Goal: Task Accomplishment & Management: Use online tool/utility

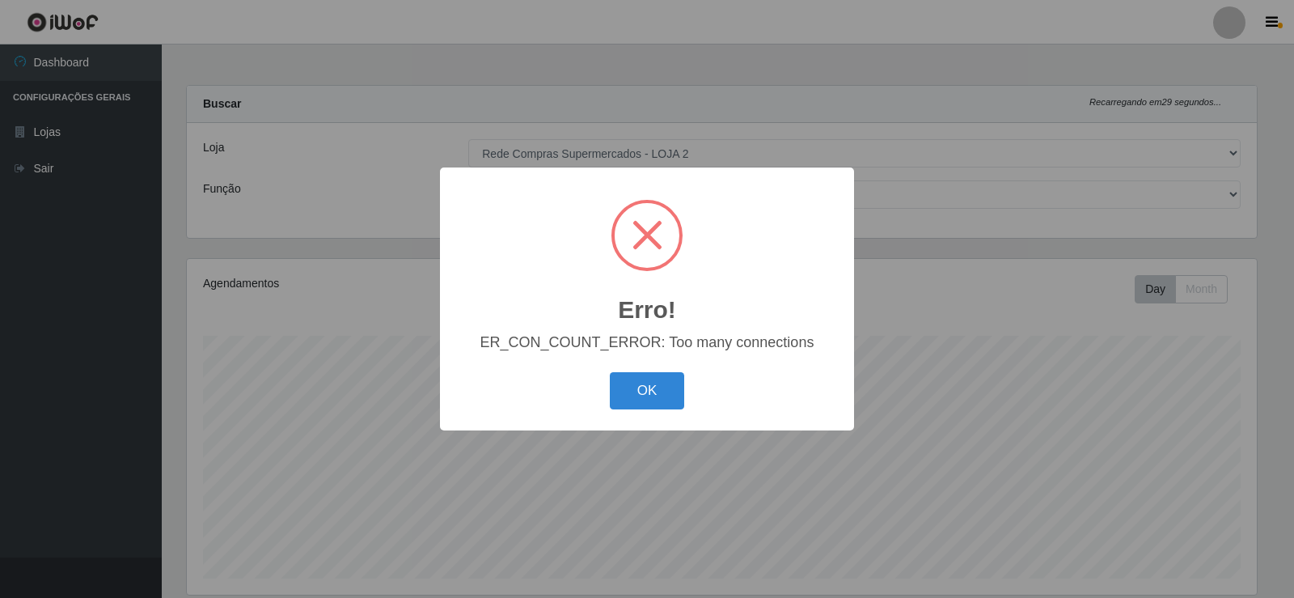
select select "161"
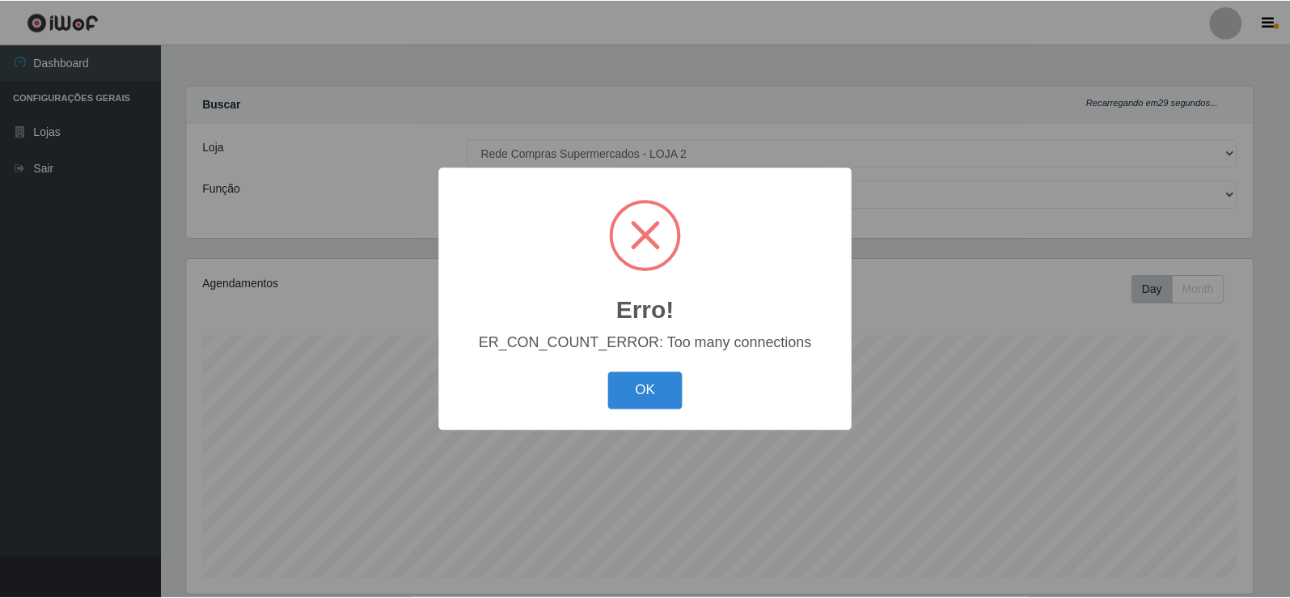
scroll to position [336, 1070]
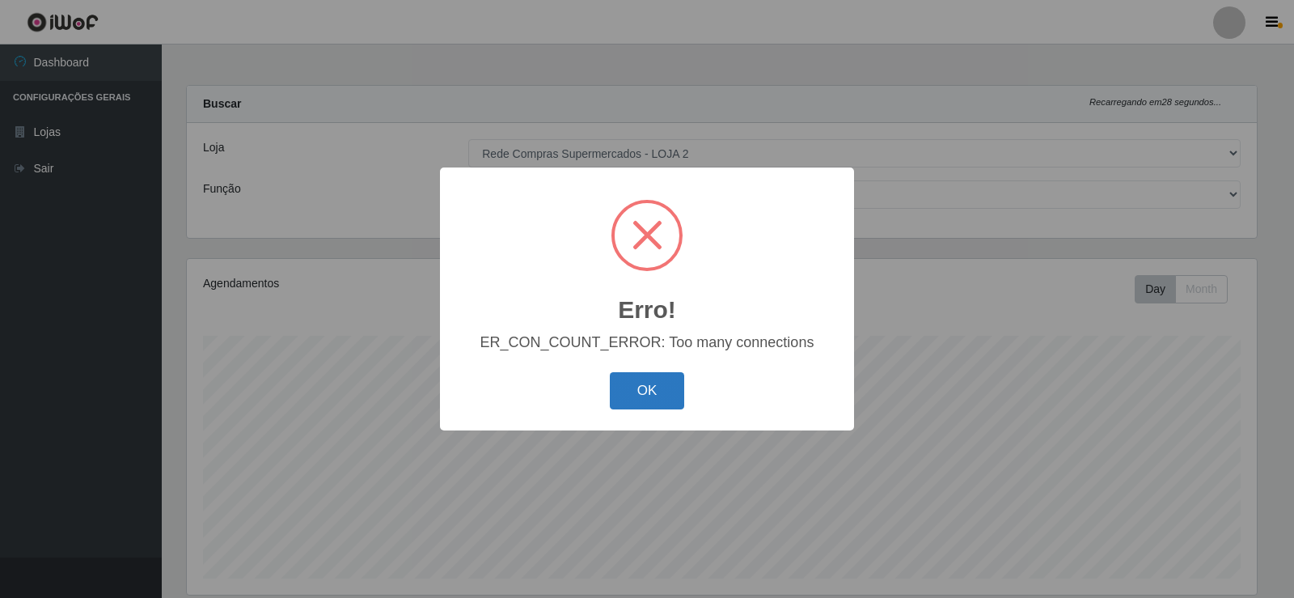
click at [658, 389] on button "OK" at bounding box center [647, 391] width 75 height 38
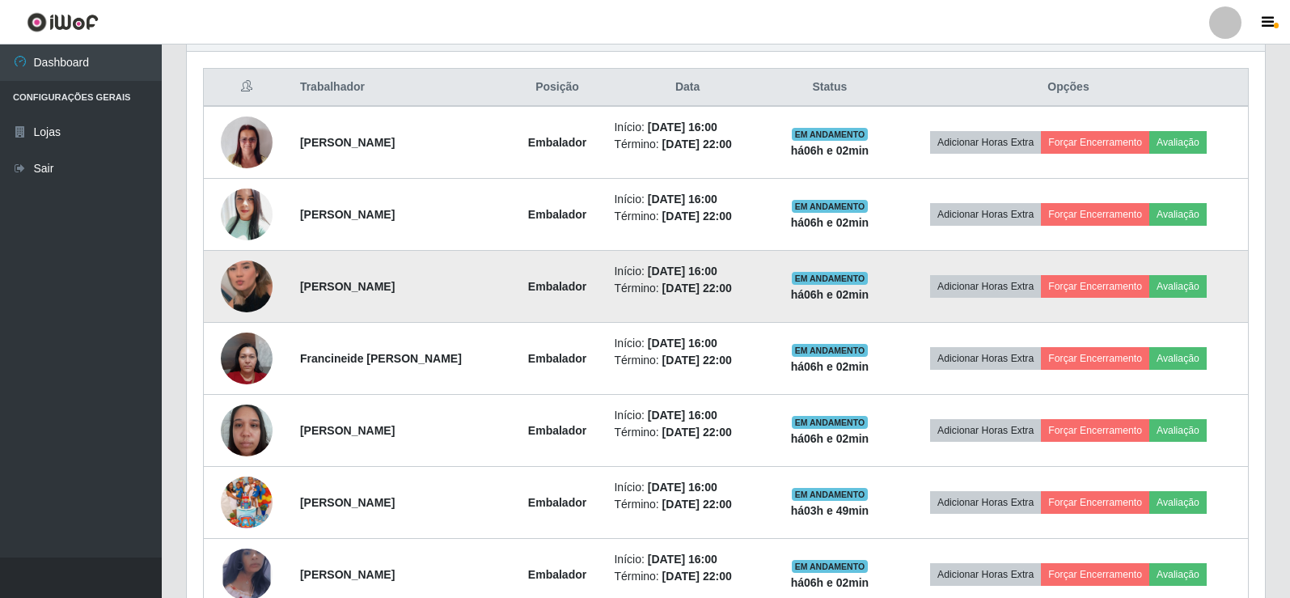
scroll to position [683, 0]
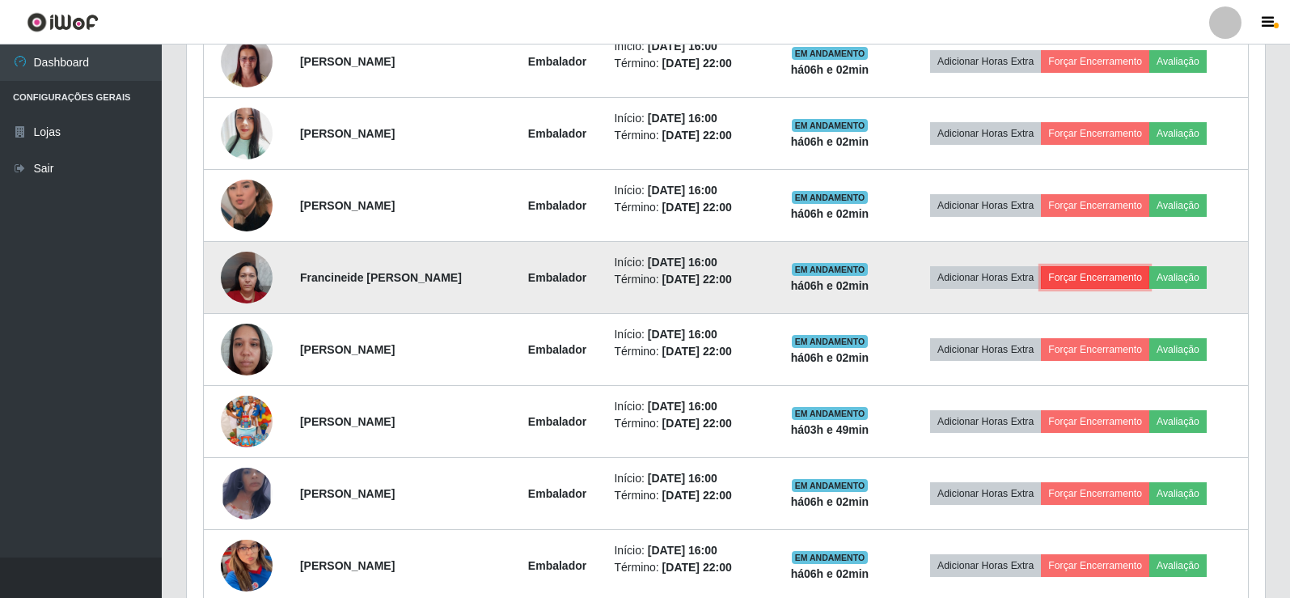
click at [1098, 281] on button "Forçar Encerramento" at bounding box center [1095, 277] width 108 height 23
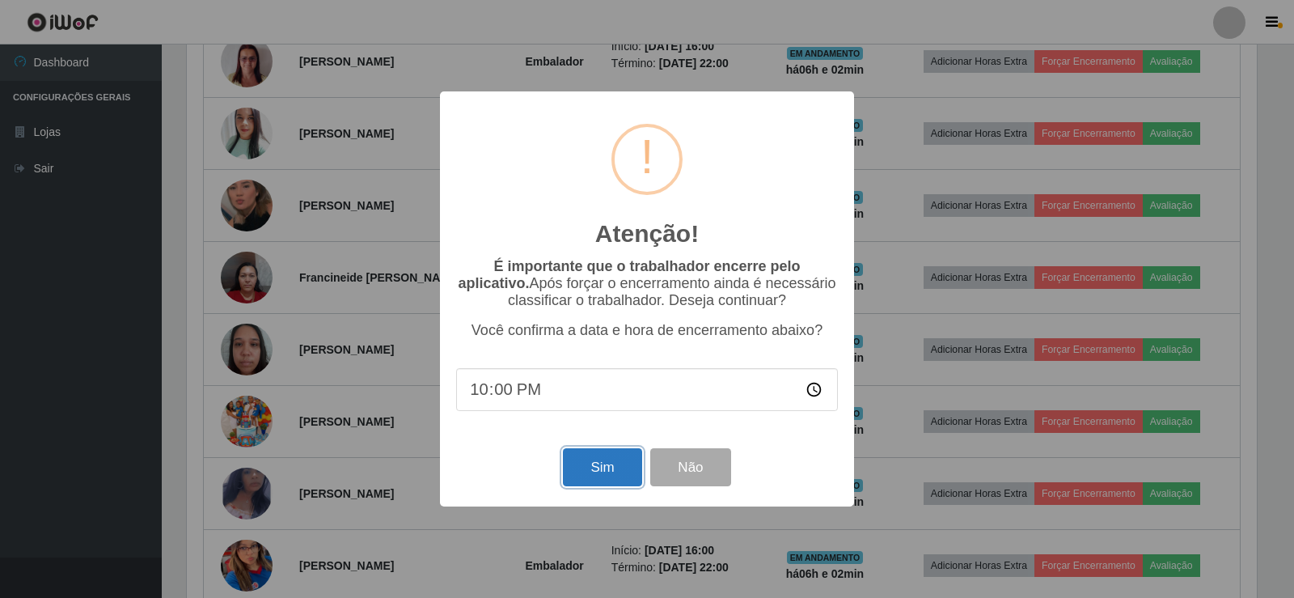
click at [624, 468] on button "Sim" at bounding box center [602, 467] width 78 height 38
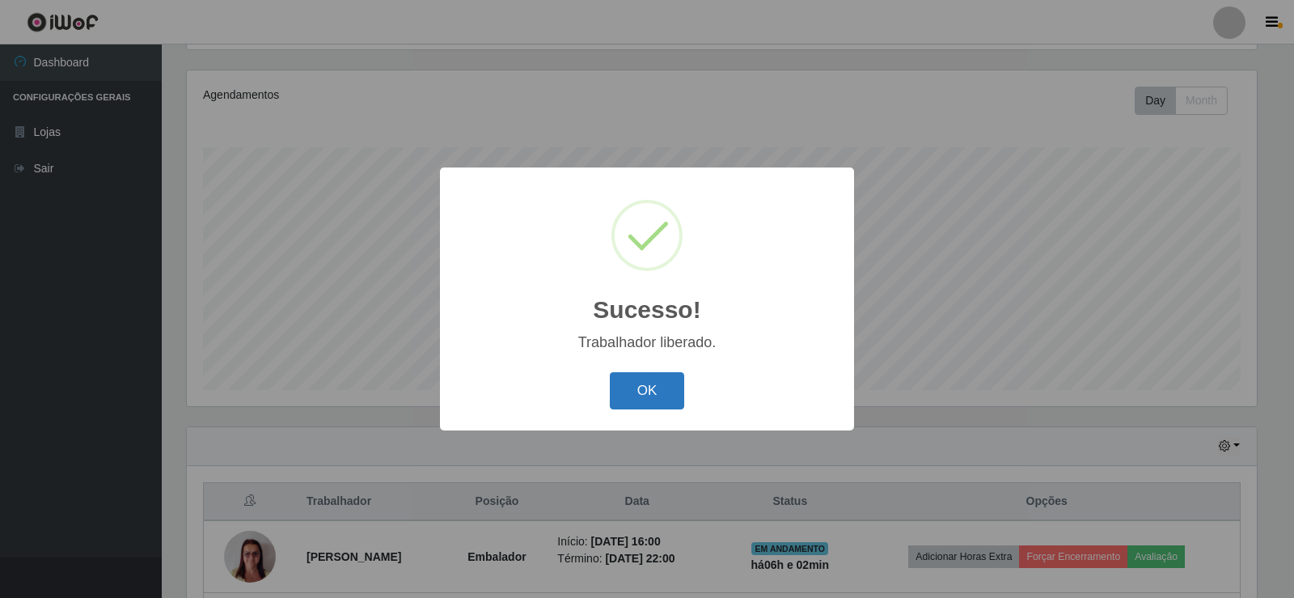
click at [628, 391] on button "OK" at bounding box center [647, 391] width 75 height 38
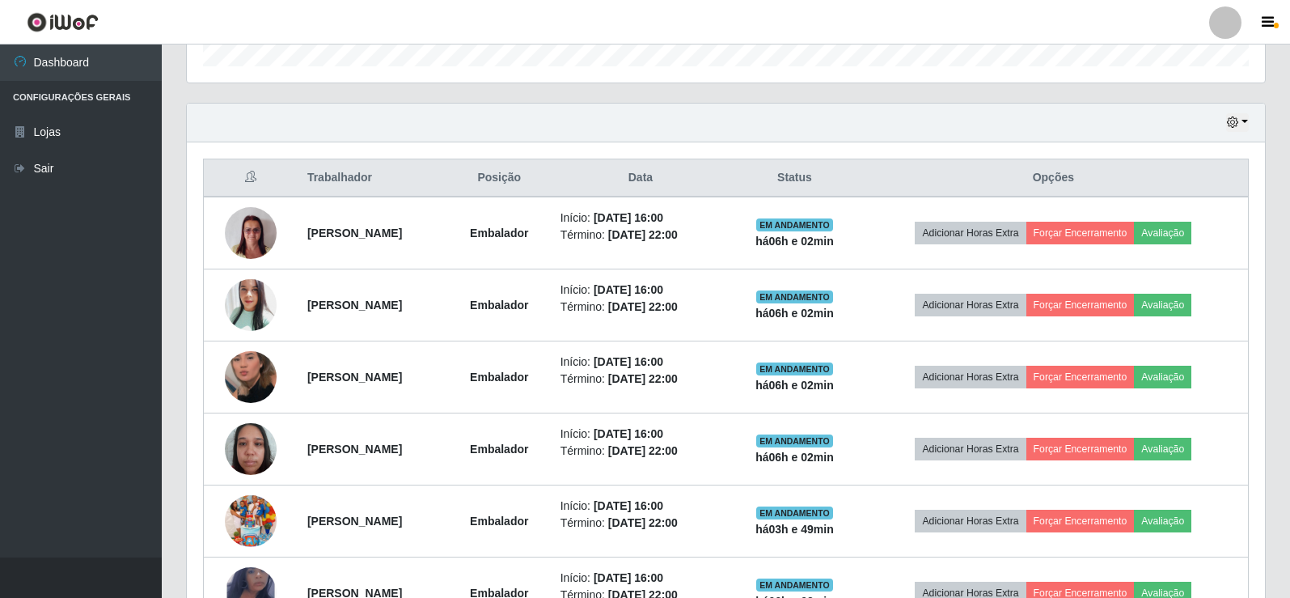
scroll to position [593, 0]
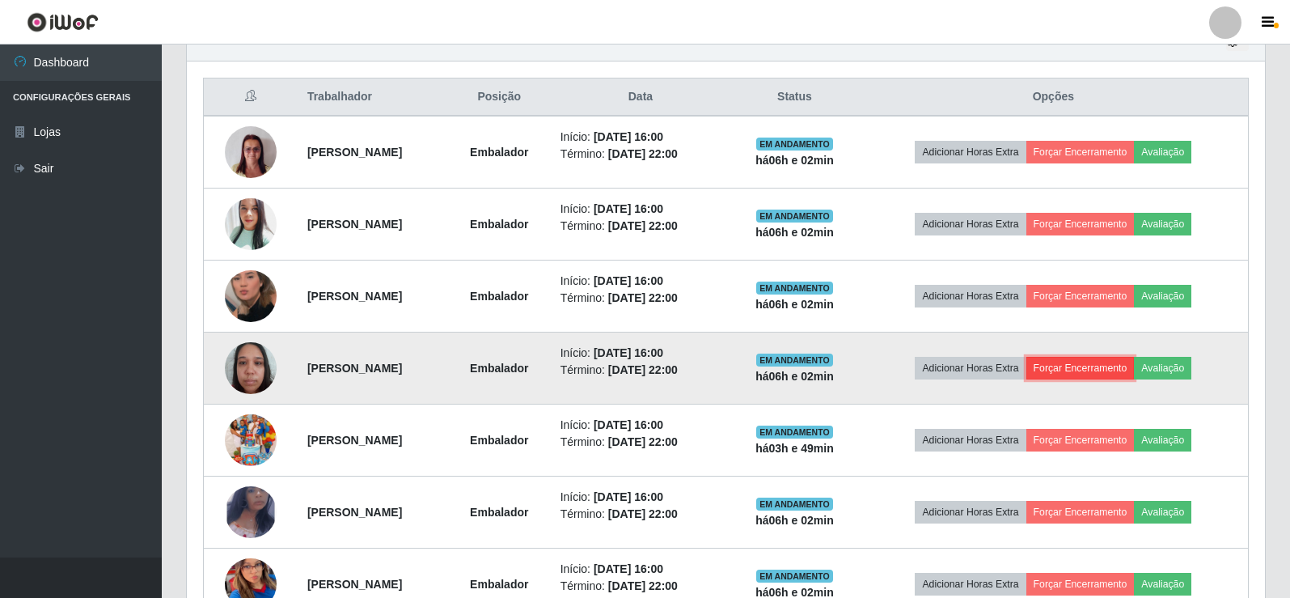
click at [1119, 368] on button "Forçar Encerramento" at bounding box center [1080, 368] width 108 height 23
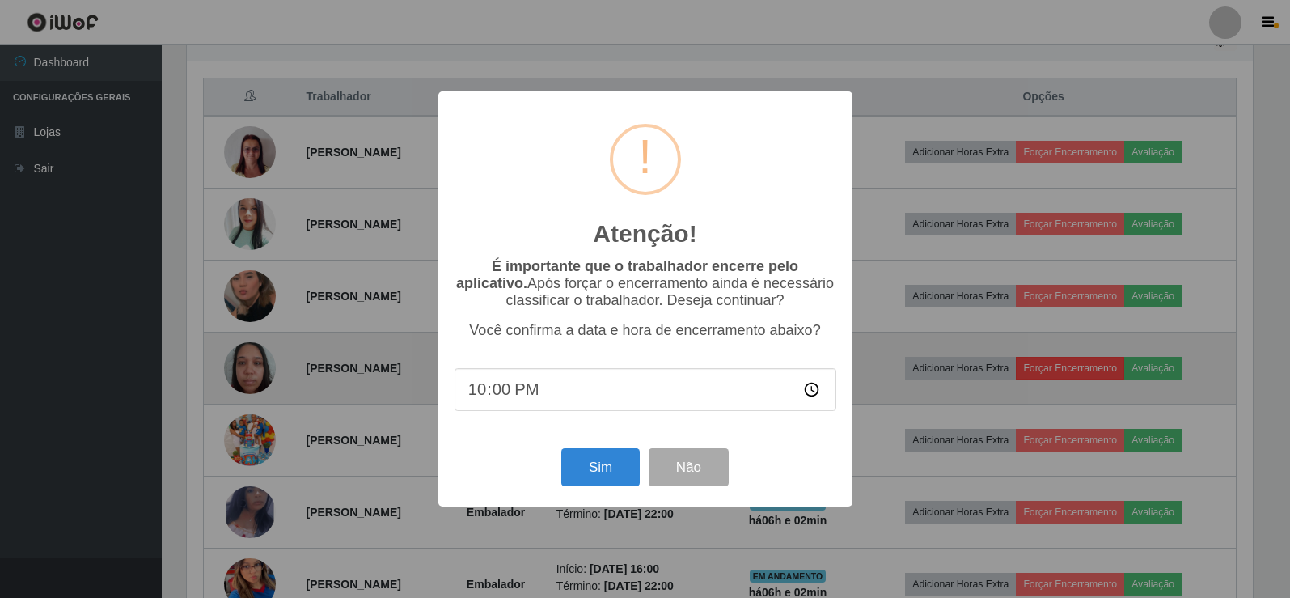
scroll to position [336, 1070]
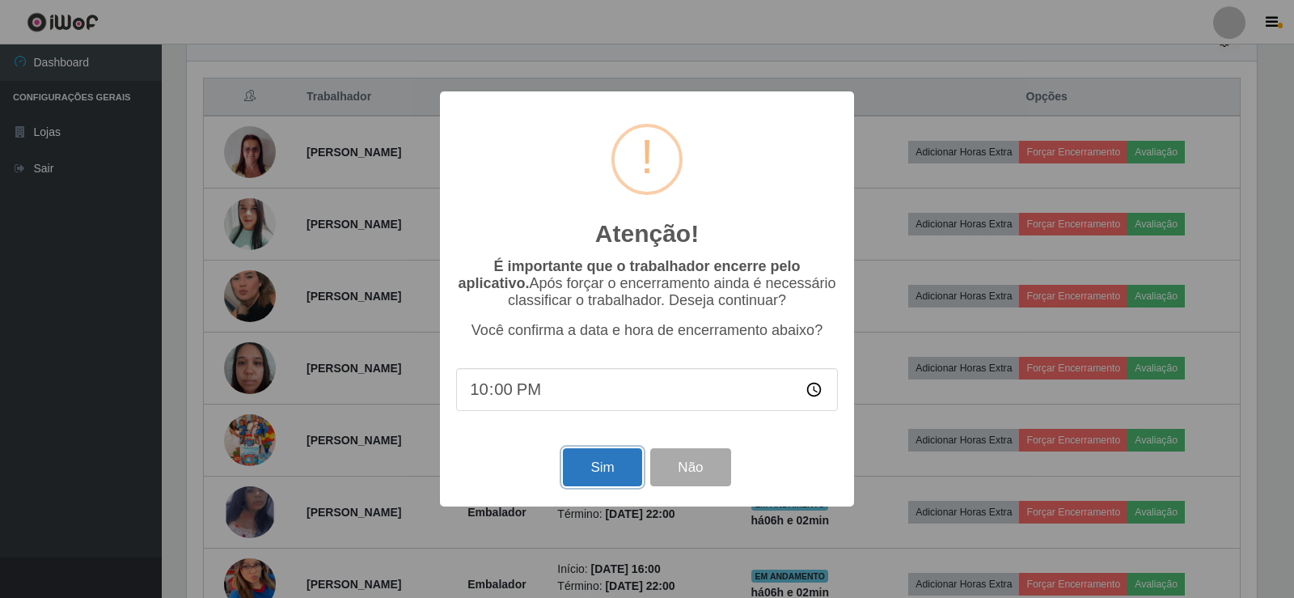
click at [620, 458] on button "Sim" at bounding box center [602, 467] width 78 height 38
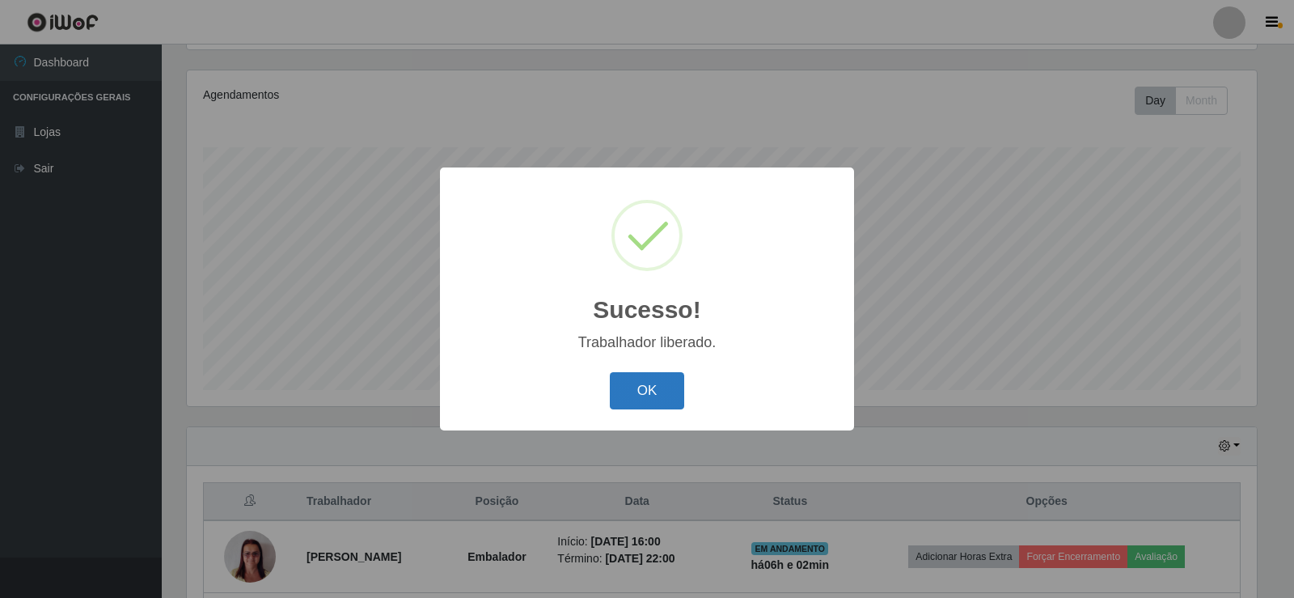
click at [624, 396] on button "OK" at bounding box center [647, 391] width 75 height 38
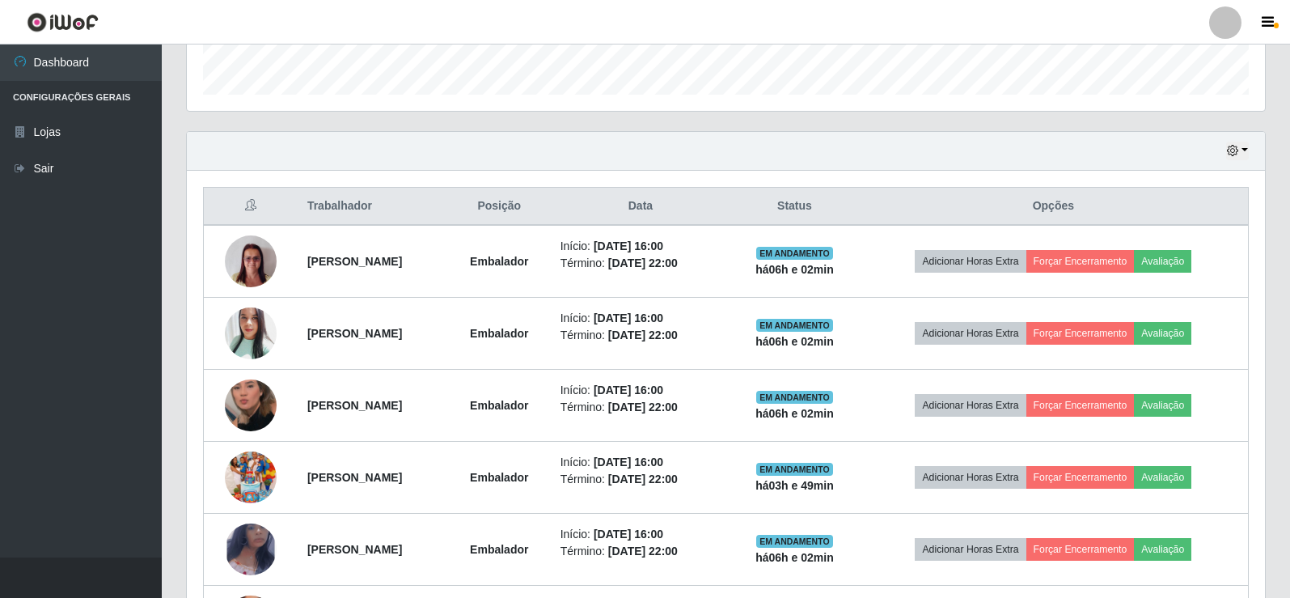
scroll to position [593, 0]
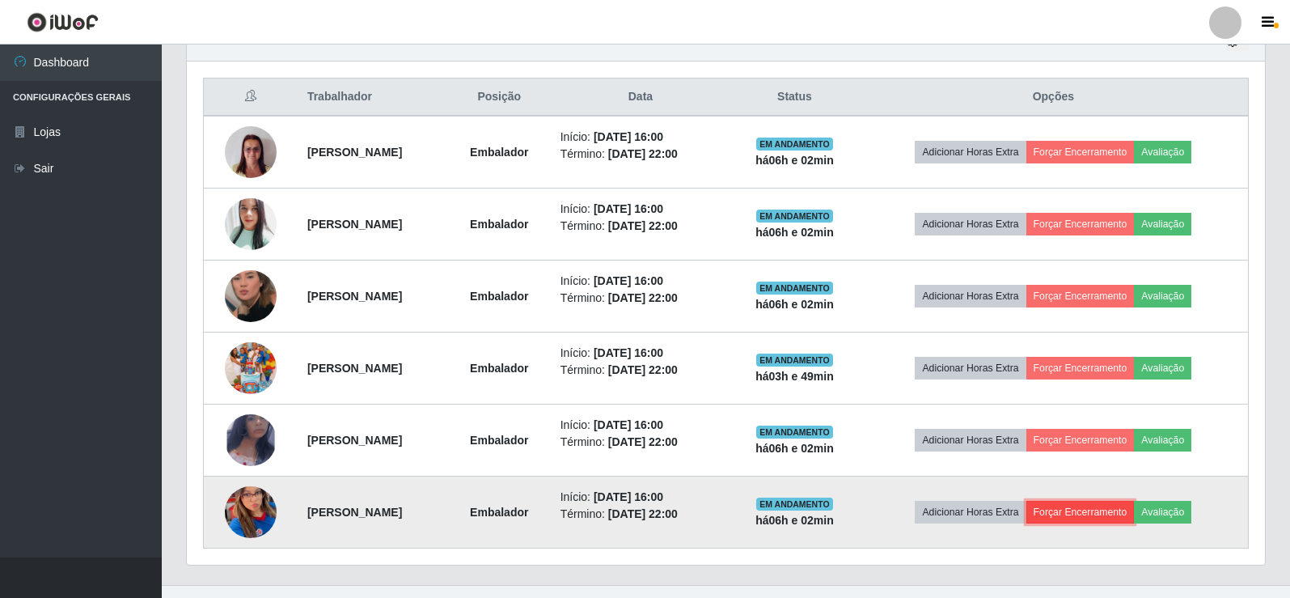
click at [1112, 518] on button "Forçar Encerramento" at bounding box center [1080, 512] width 108 height 23
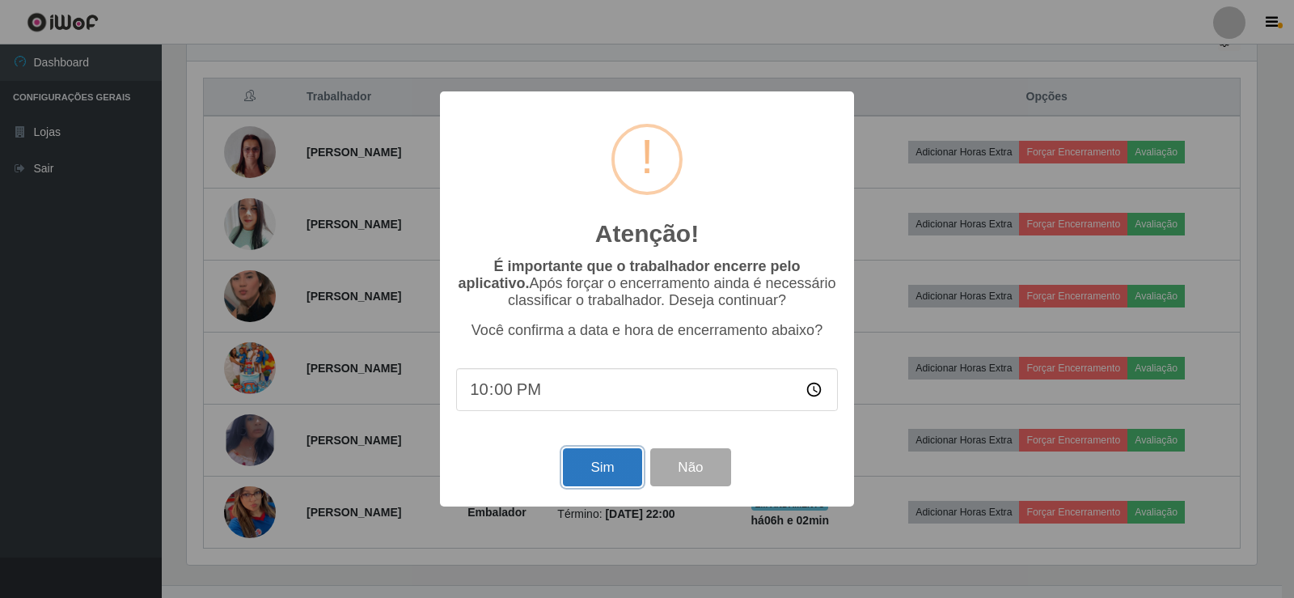
click at [618, 480] on button "Sim" at bounding box center [602, 467] width 78 height 38
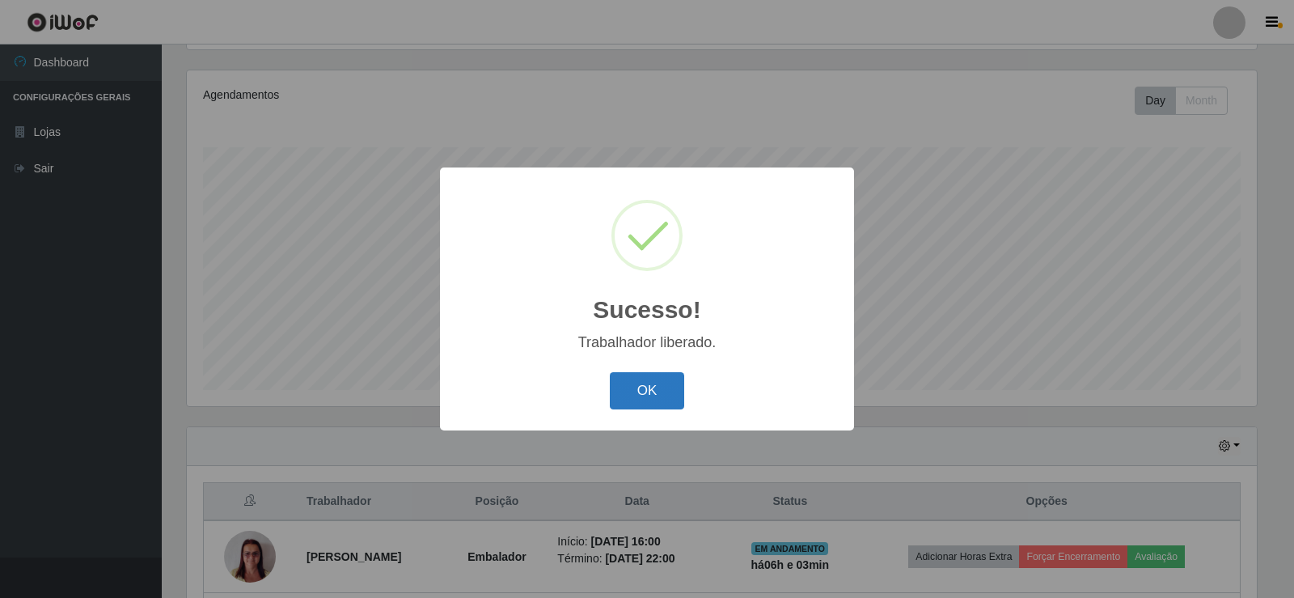
click at [631, 380] on button "OK" at bounding box center [647, 391] width 75 height 38
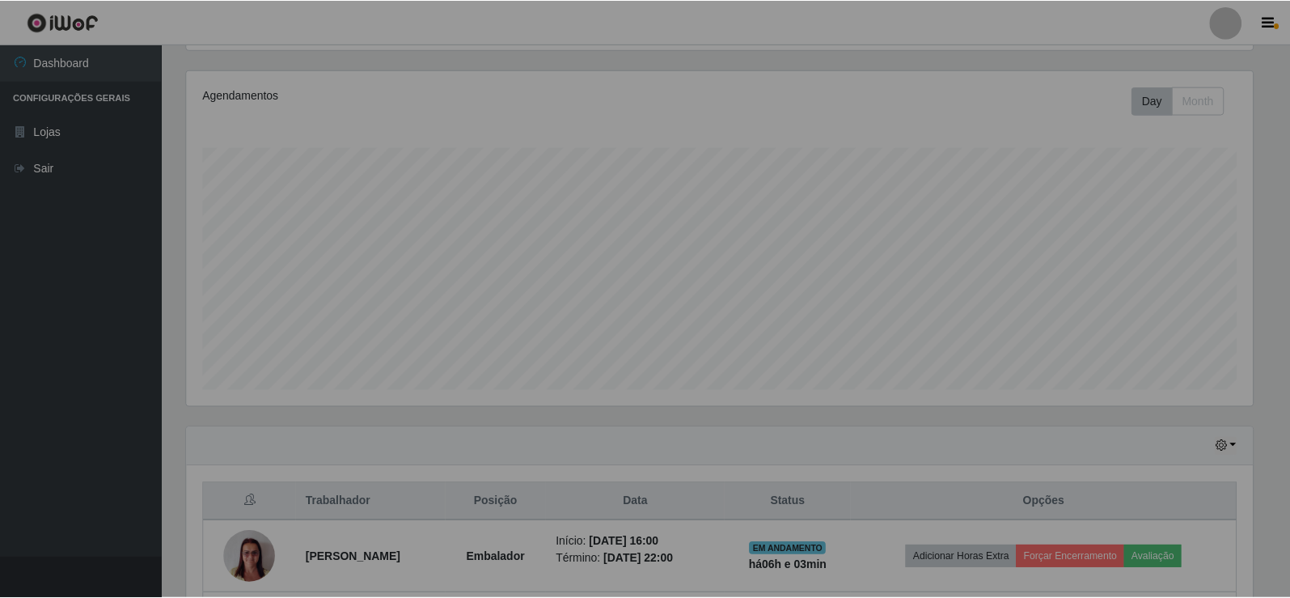
scroll to position [0, 0]
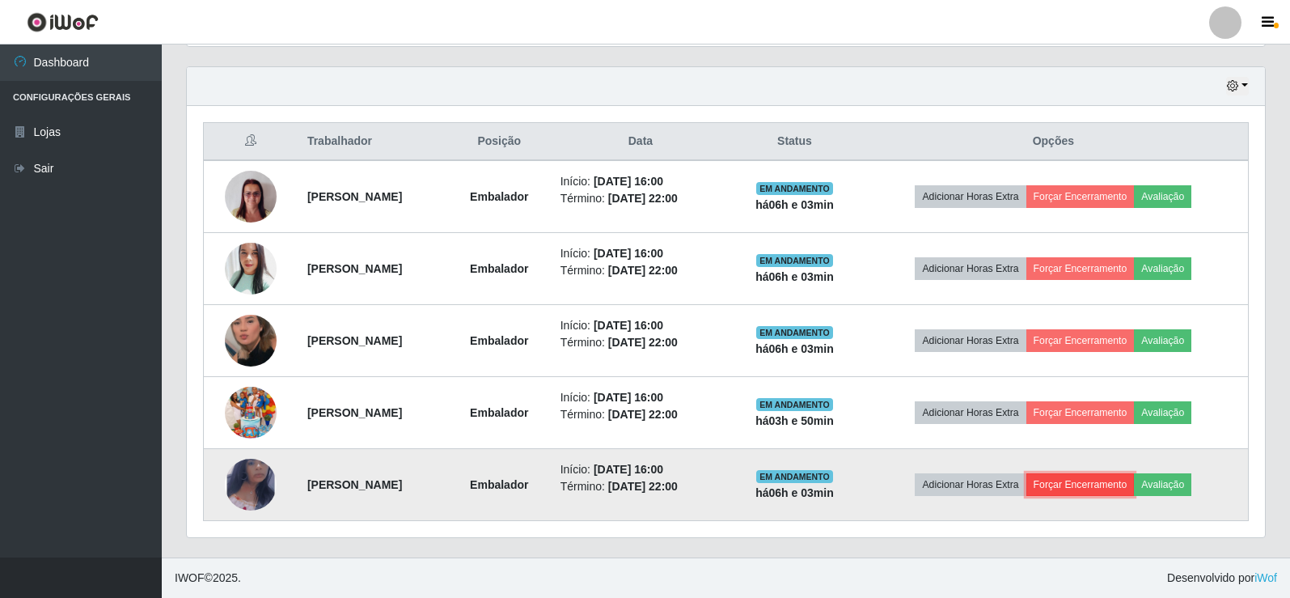
click at [1094, 483] on button "Forçar Encerramento" at bounding box center [1080, 484] width 108 height 23
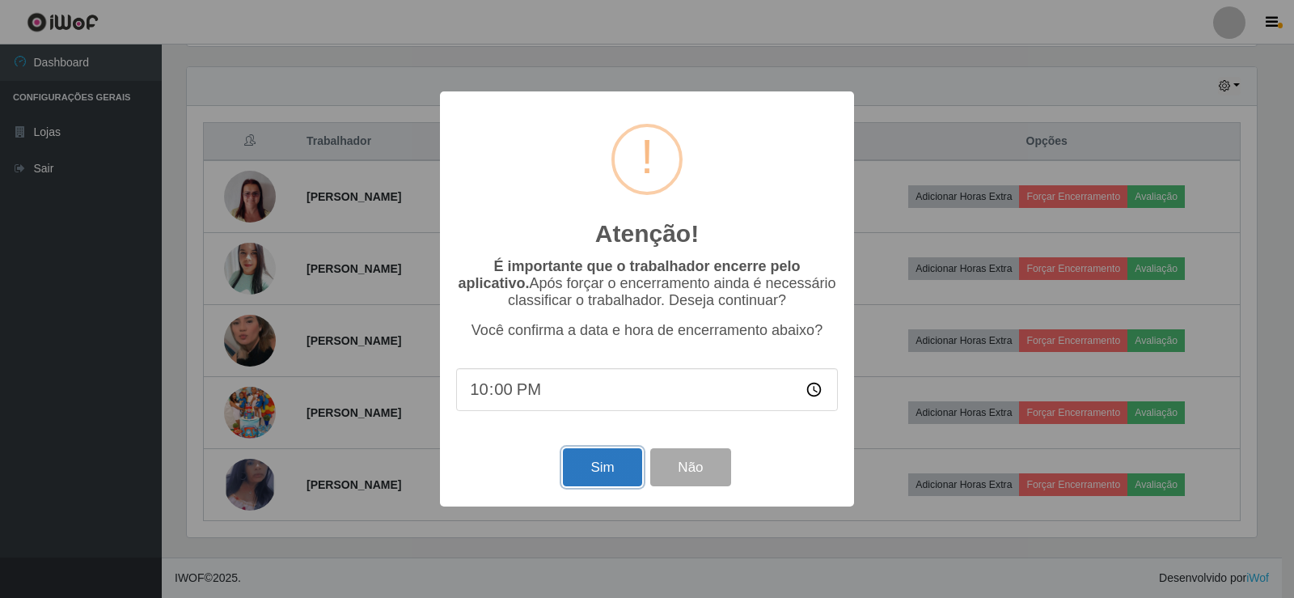
click at [624, 467] on button "Sim" at bounding box center [602, 467] width 78 height 38
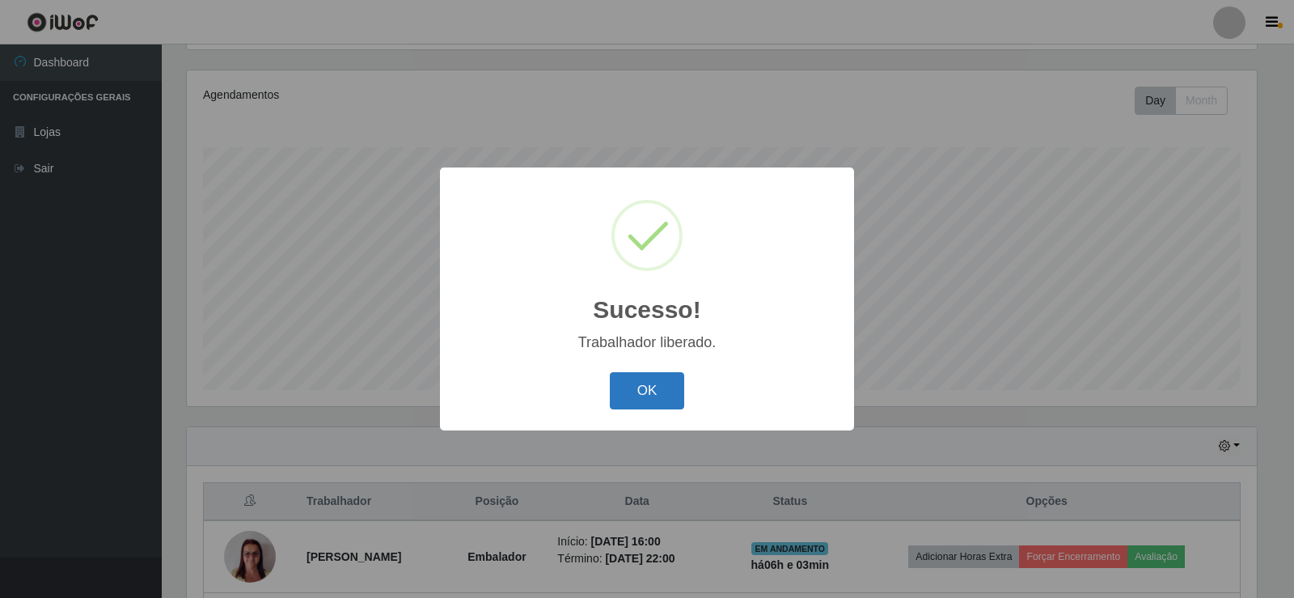
click at [623, 397] on button "OK" at bounding box center [647, 391] width 75 height 38
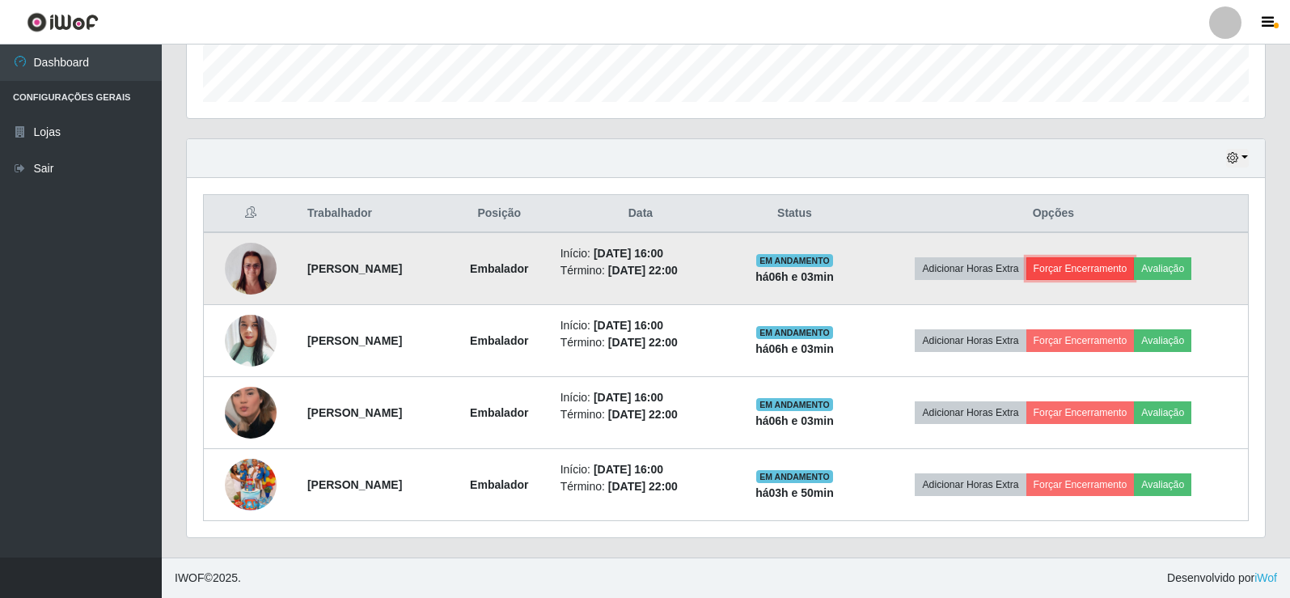
click at [1088, 273] on button "Forçar Encerramento" at bounding box center [1080, 268] width 108 height 23
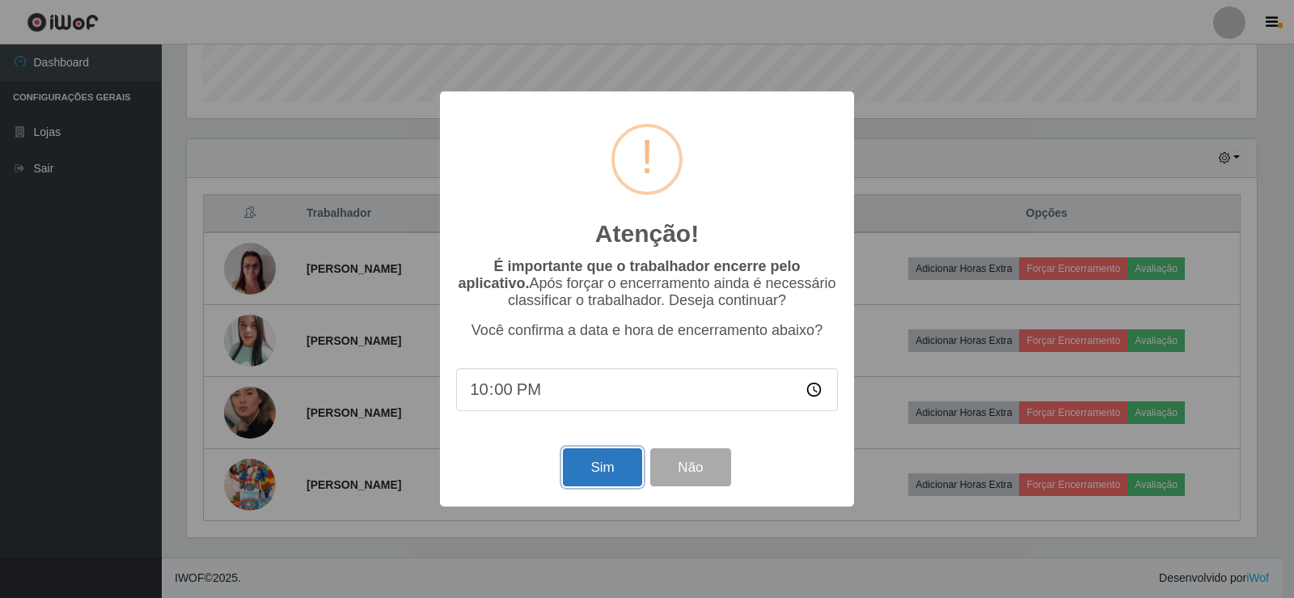
click at [614, 467] on button "Sim" at bounding box center [602, 467] width 78 height 38
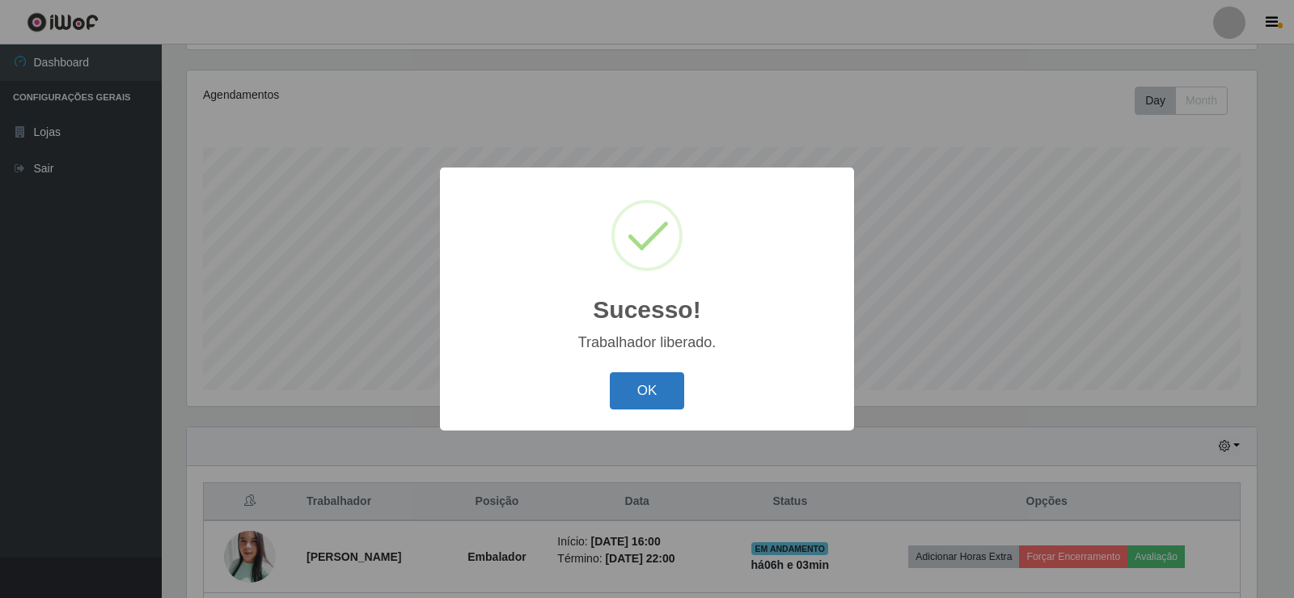
click at [626, 392] on button "OK" at bounding box center [647, 391] width 75 height 38
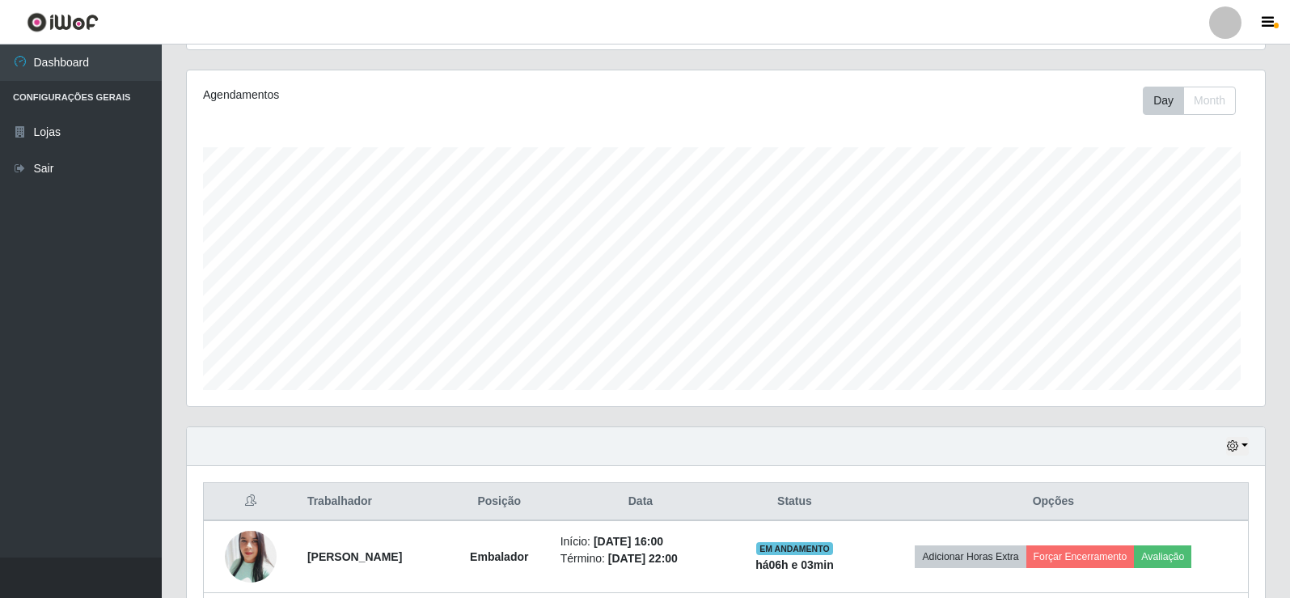
scroll to position [336, 1078]
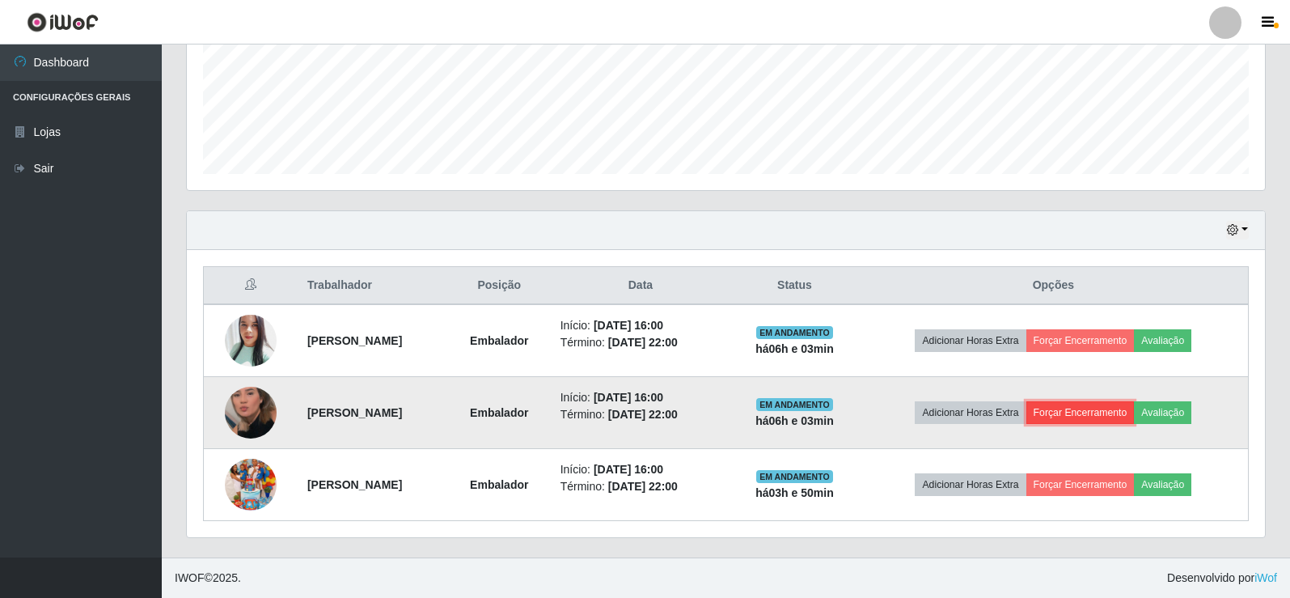
click at [1106, 424] on button "Forçar Encerramento" at bounding box center [1080, 412] width 108 height 23
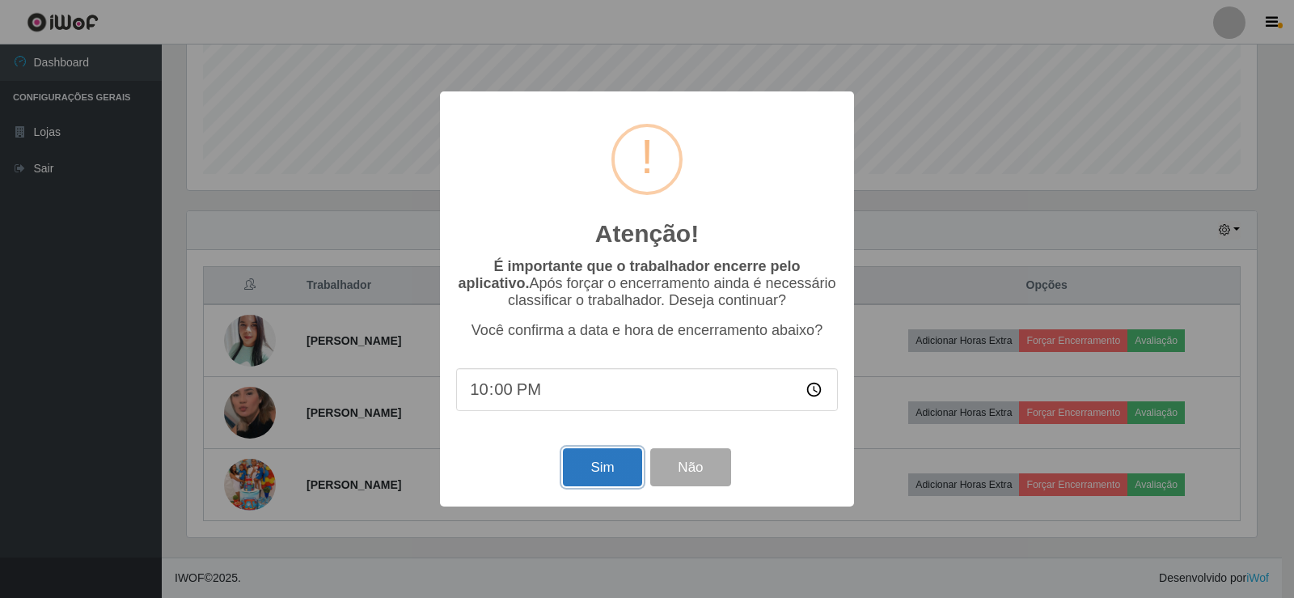
click at [628, 457] on button "Sim" at bounding box center [602, 467] width 78 height 38
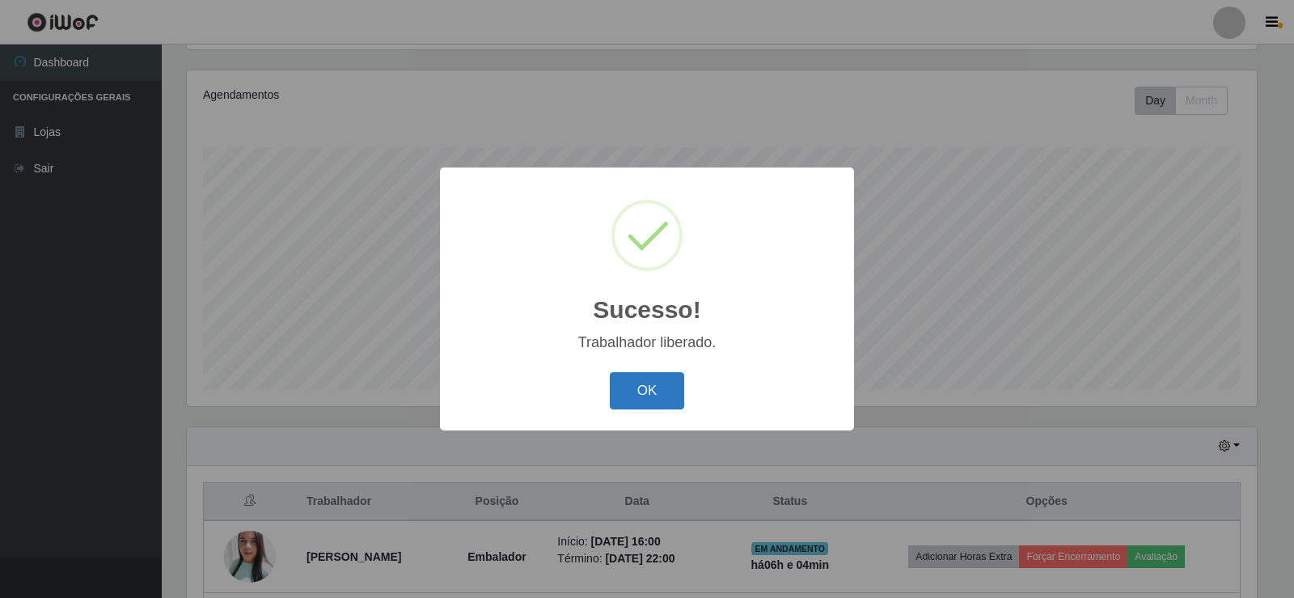
click at [675, 380] on button "OK" at bounding box center [647, 391] width 75 height 38
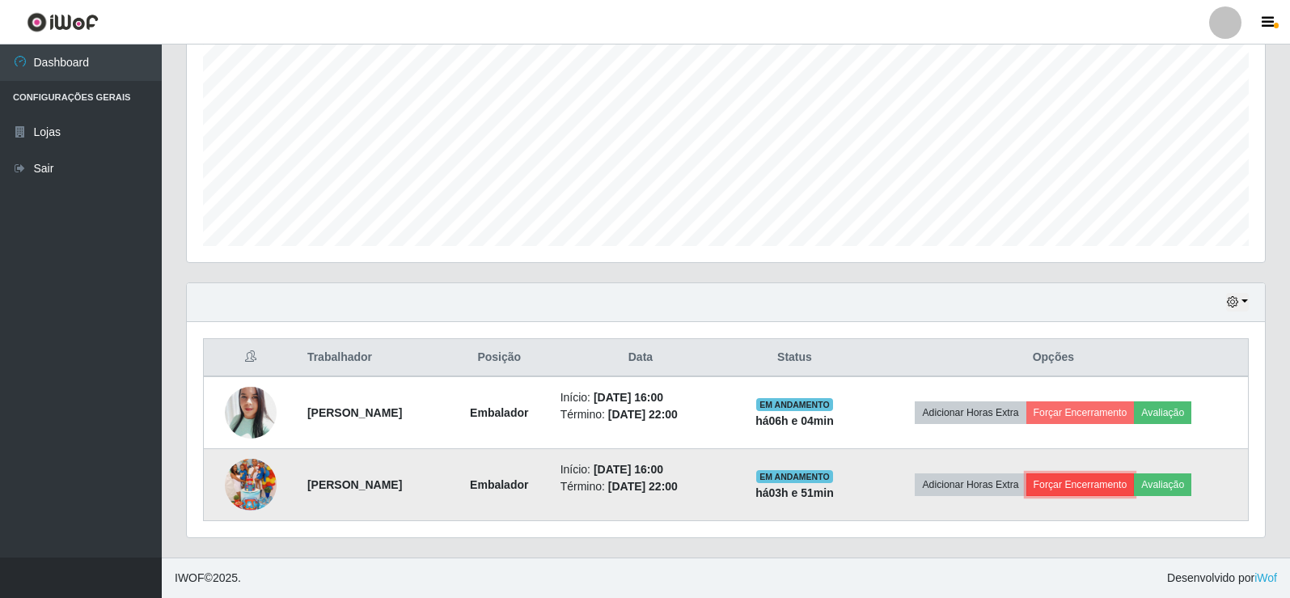
click at [1115, 488] on button "Forçar Encerramento" at bounding box center [1080, 484] width 108 height 23
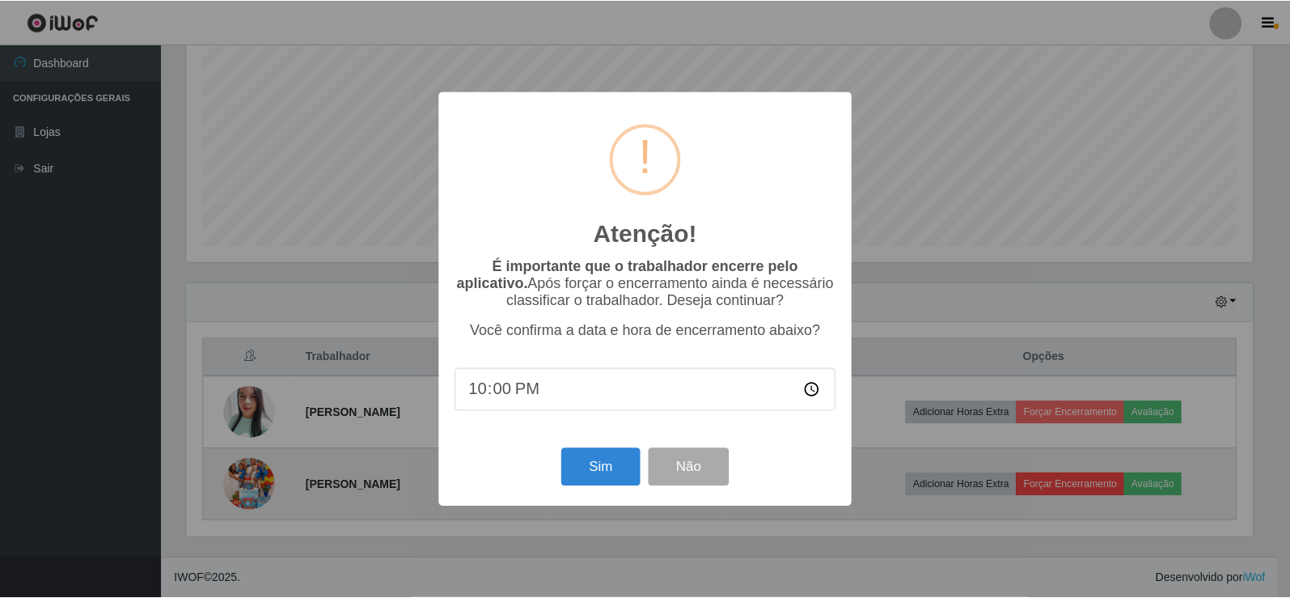
scroll to position [336, 1070]
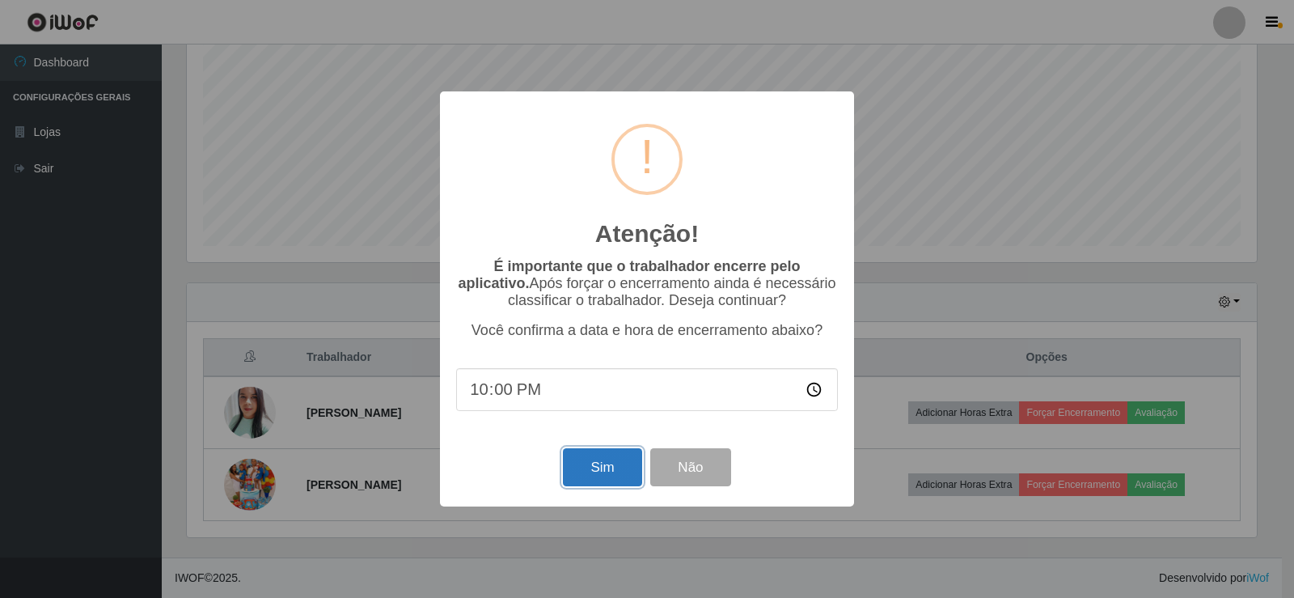
click at [621, 459] on button "Sim" at bounding box center [602, 467] width 78 height 38
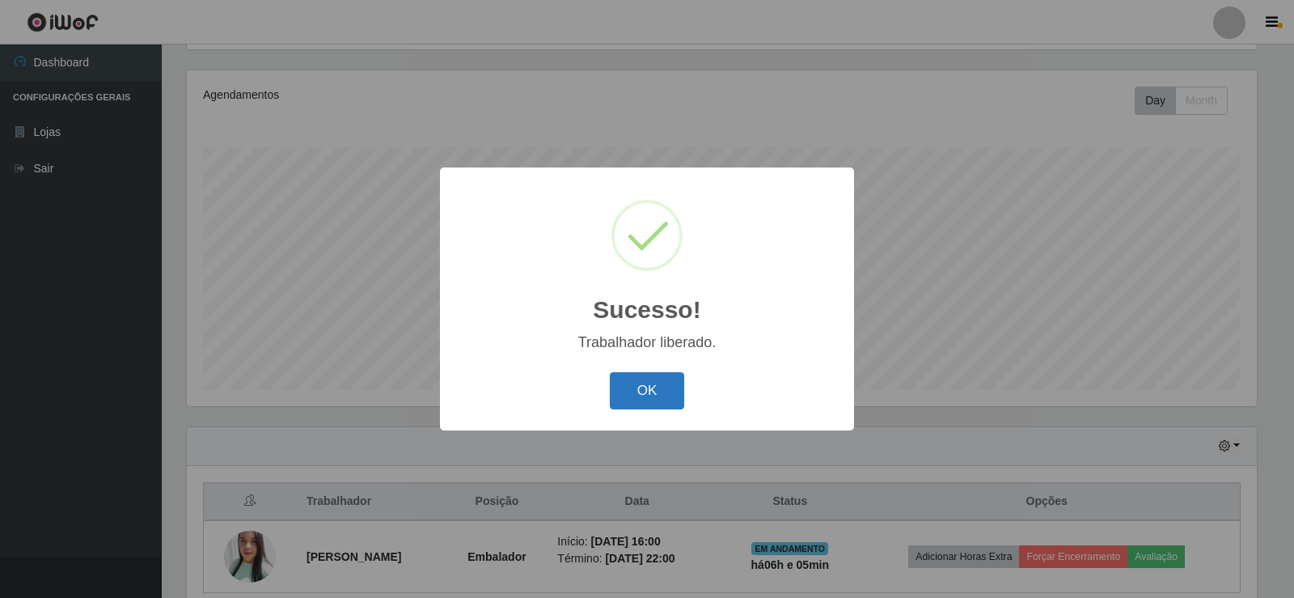
click at [664, 381] on button "OK" at bounding box center [647, 391] width 75 height 38
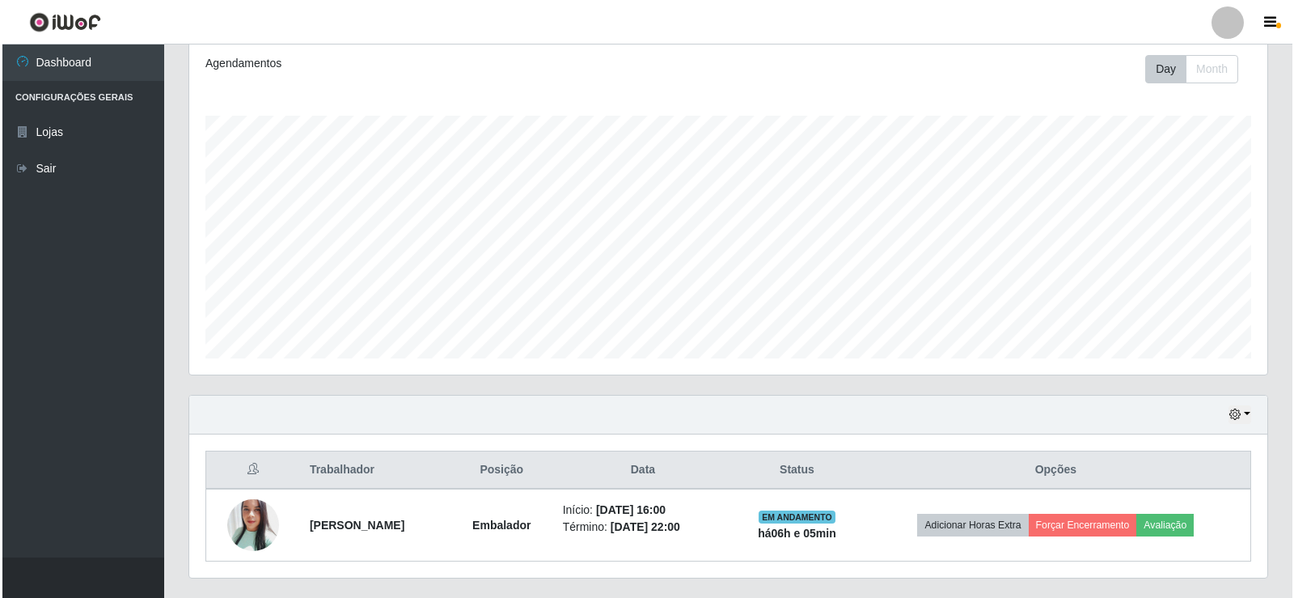
scroll to position [260, 0]
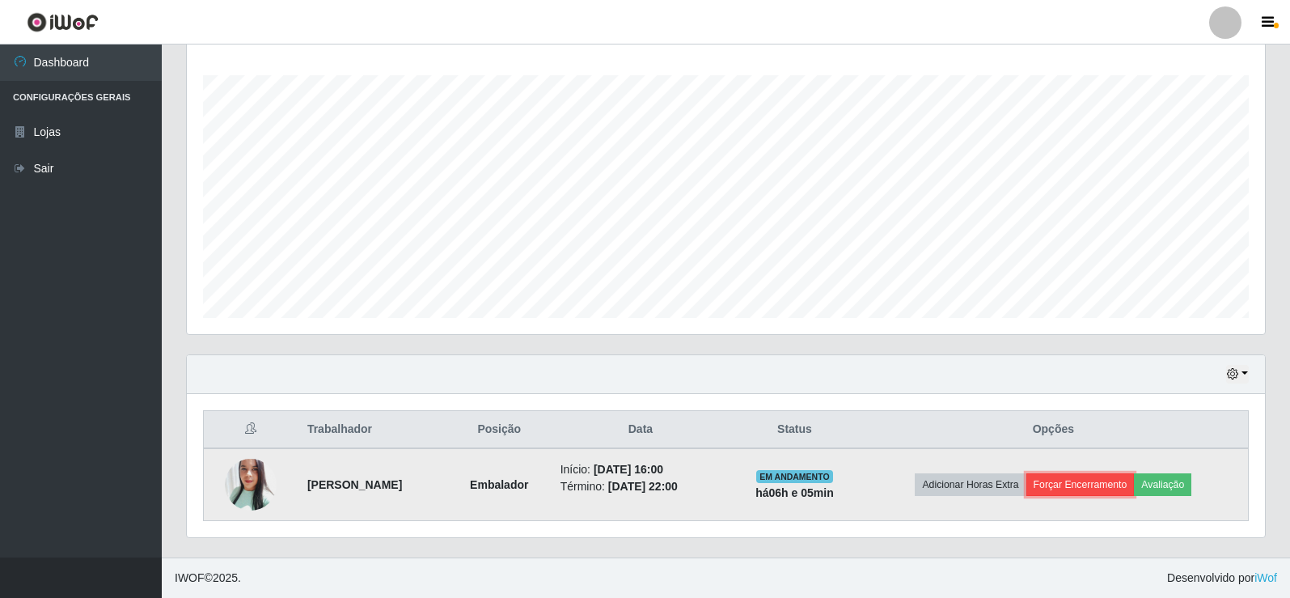
click at [1103, 481] on button "Forçar Encerramento" at bounding box center [1080, 484] width 108 height 23
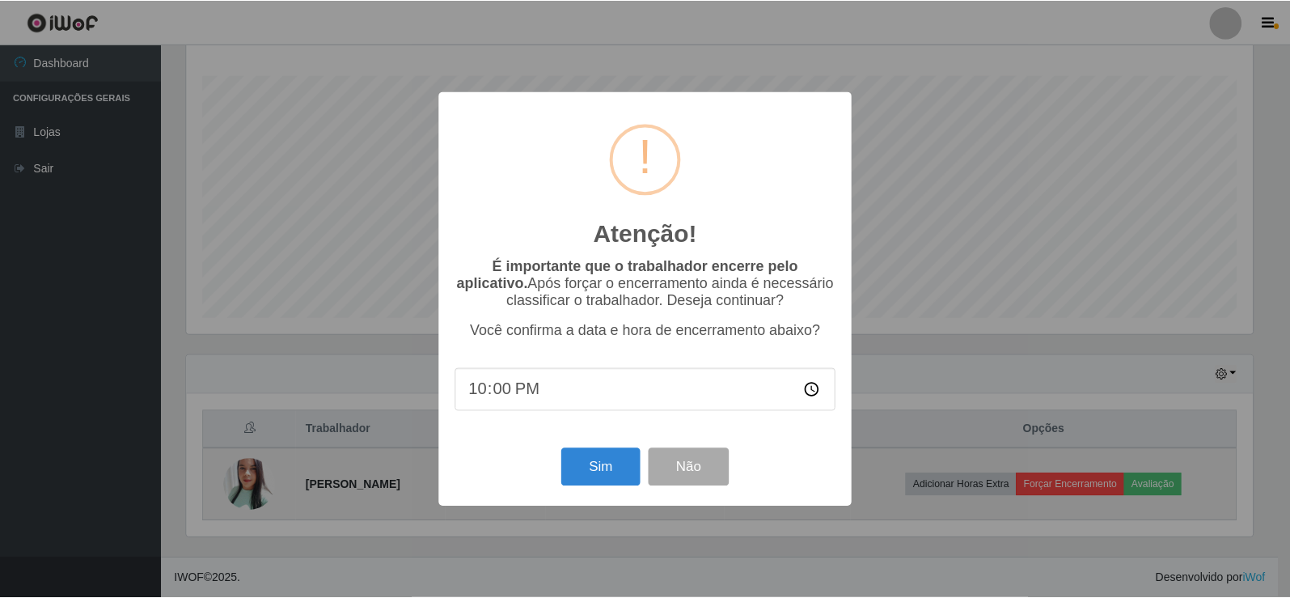
scroll to position [336, 1070]
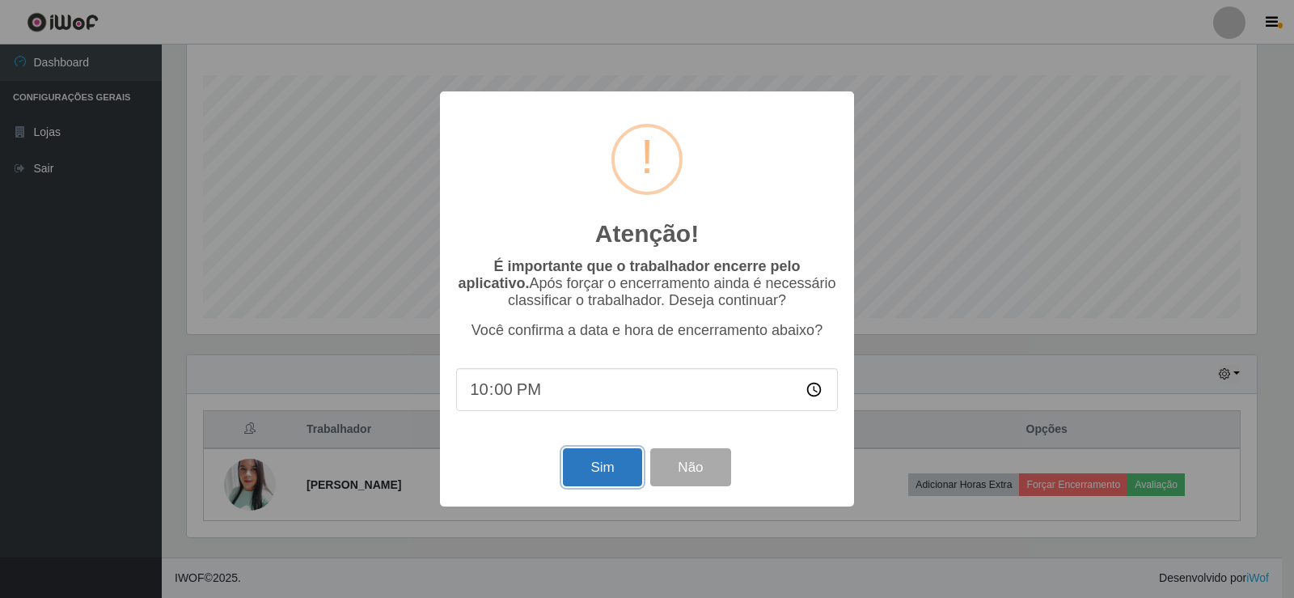
click at [624, 471] on button "Sim" at bounding box center [602, 467] width 78 height 38
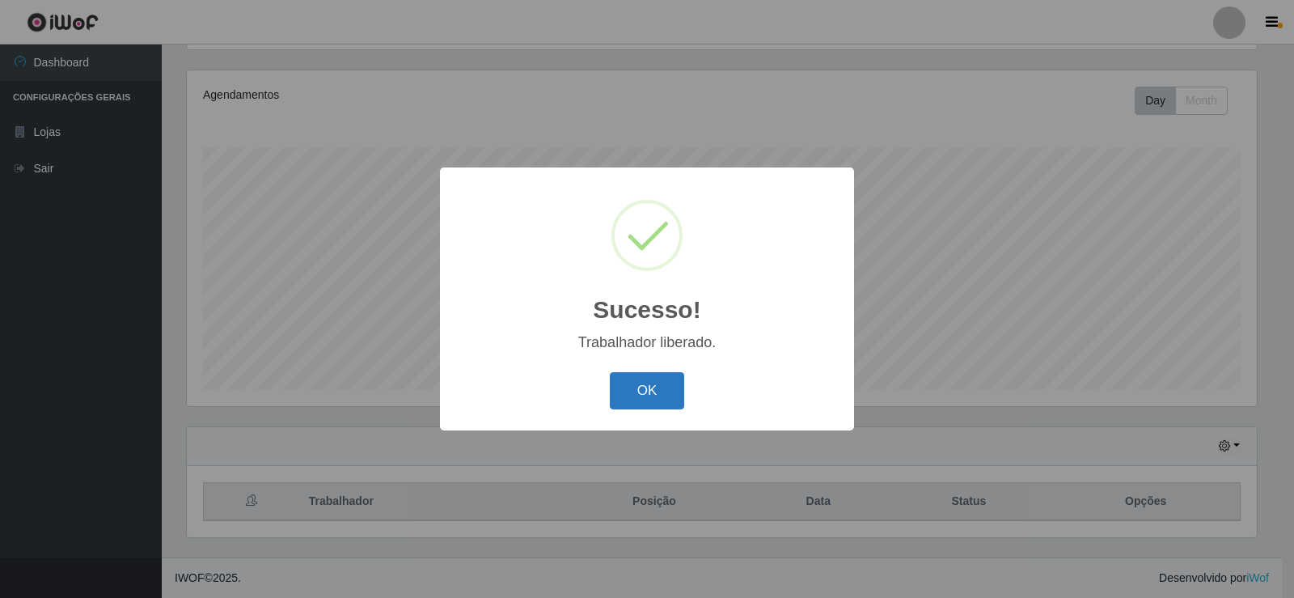
click at [621, 381] on button "OK" at bounding box center [647, 391] width 75 height 38
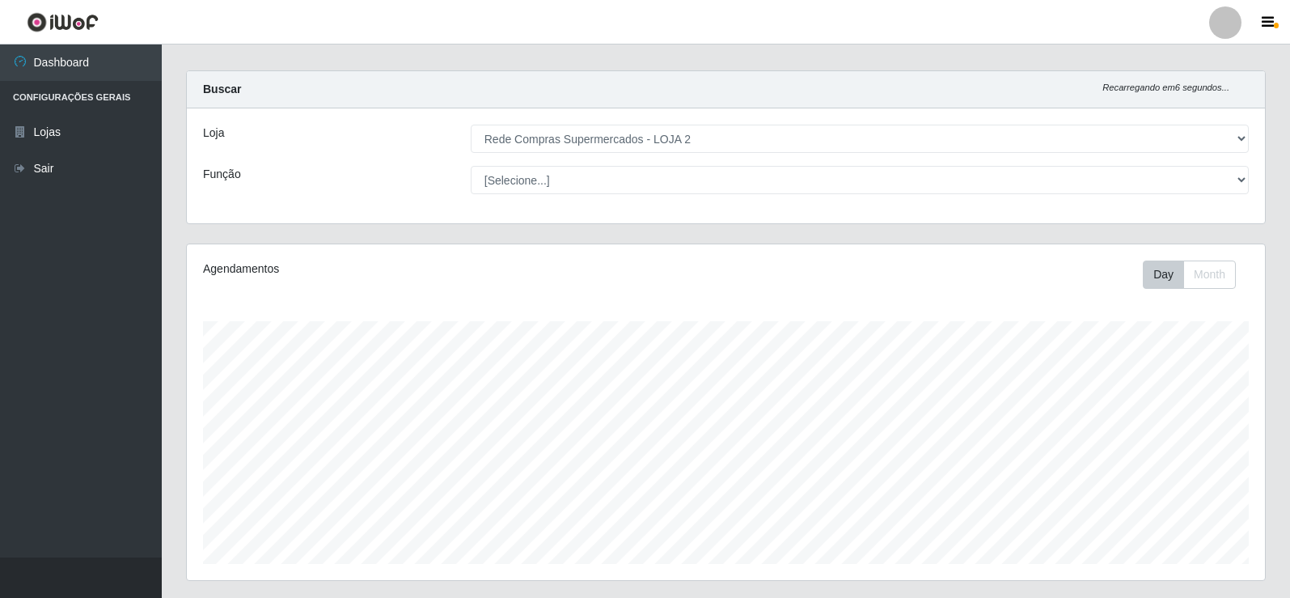
scroll to position [0, 0]
